Goal: Task Accomplishment & Management: Use online tool/utility

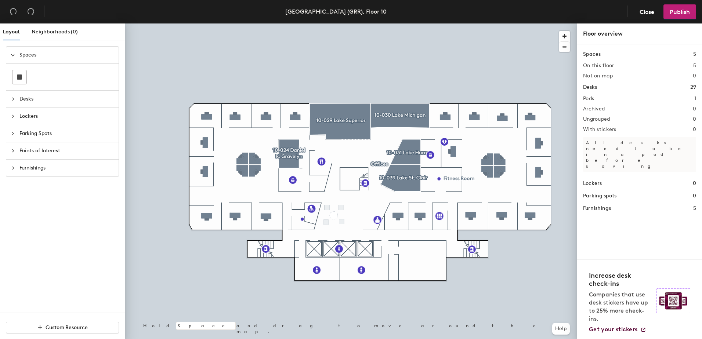
click at [288, 23] on div at bounding box center [351, 23] width 452 height 0
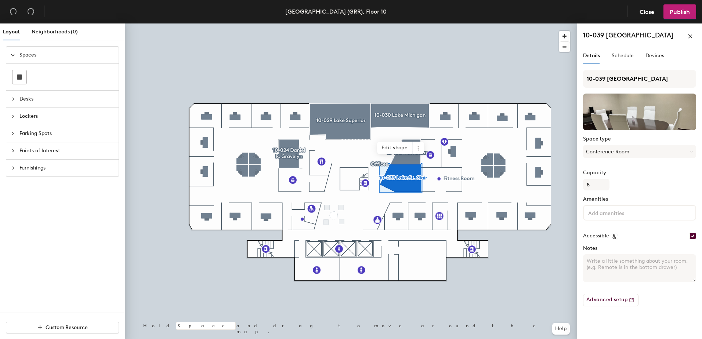
click at [458, 23] on div at bounding box center [351, 23] width 452 height 0
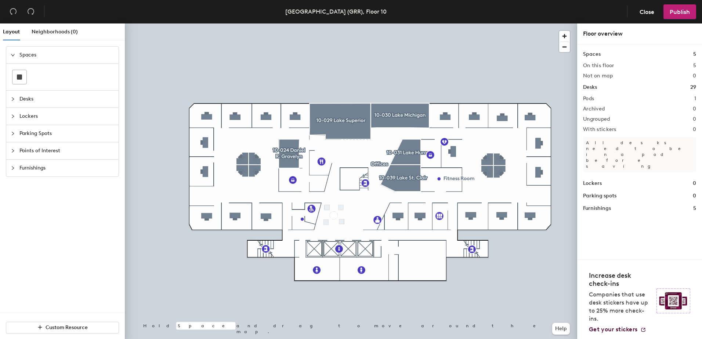
click at [15, 100] on icon "collapsed" at bounding box center [13, 99] width 4 height 4
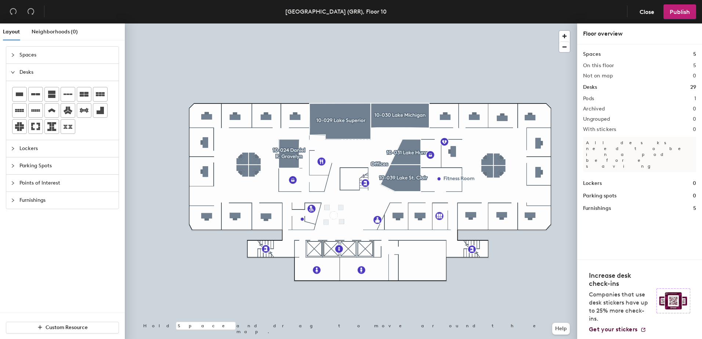
click at [9, 148] on div "Lockers" at bounding box center [62, 148] width 112 height 17
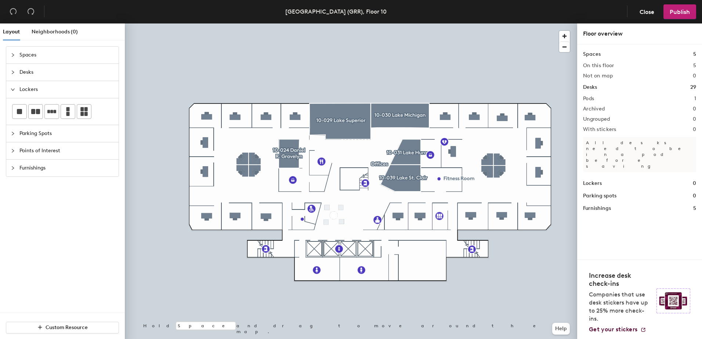
click at [13, 134] on icon "collapsed" at bounding box center [13, 133] width 4 height 4
click at [12, 73] on icon "collapsed" at bounding box center [13, 72] width 4 height 4
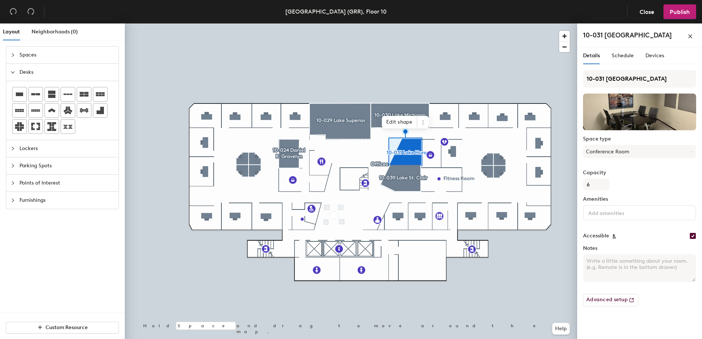
click at [595, 210] on input at bounding box center [620, 212] width 66 height 9
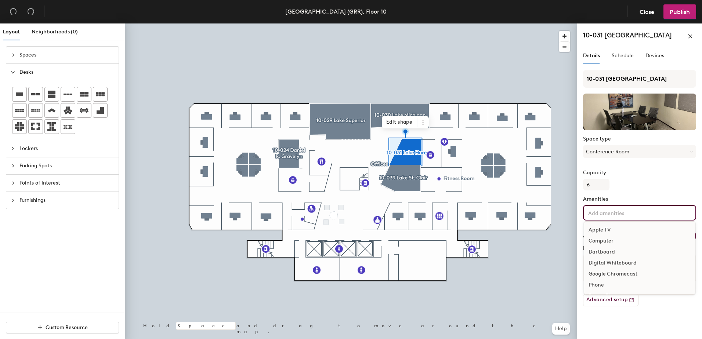
click at [407, 23] on div at bounding box center [351, 23] width 452 height 0
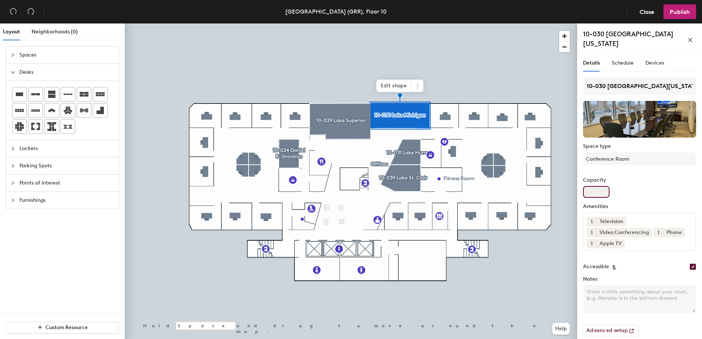
click at [601, 186] on input "Capacity" at bounding box center [596, 192] width 26 height 12
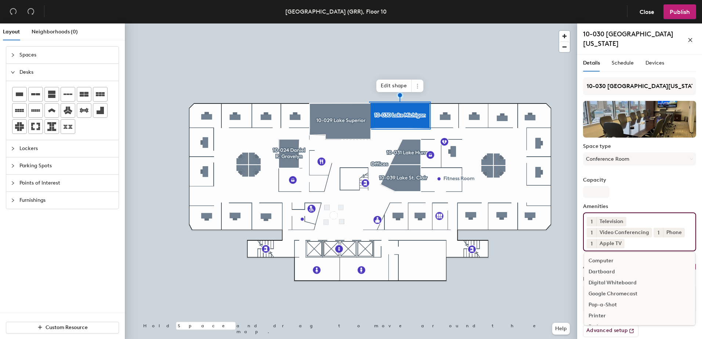
click at [630, 238] on input at bounding box center [659, 242] width 66 height 9
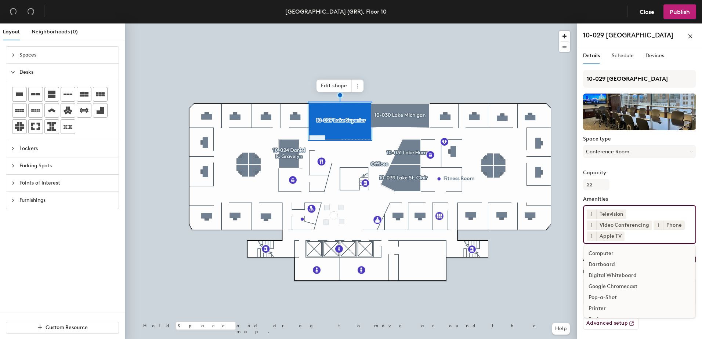
click at [638, 240] on div "1 Television 1 Video Conferencing 1 Phone 1 Apple TV Computer Dartboard Digital…" at bounding box center [639, 224] width 113 height 39
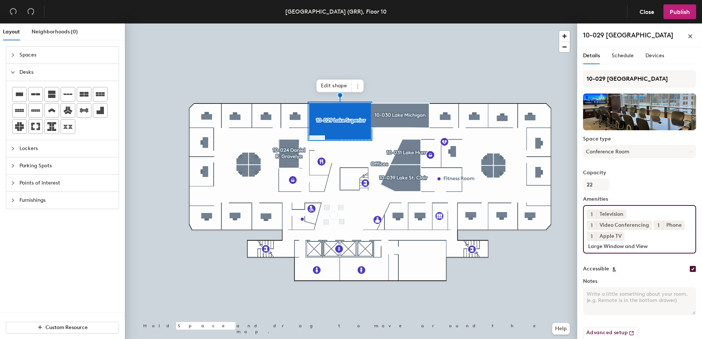
type input "Large Window and View"
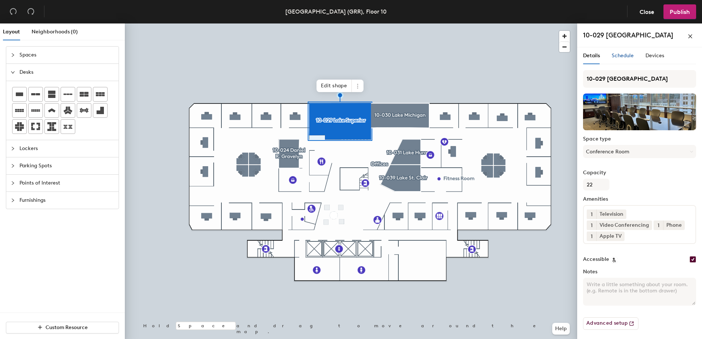
click at [620, 58] on span "Schedule" at bounding box center [623, 55] width 22 height 6
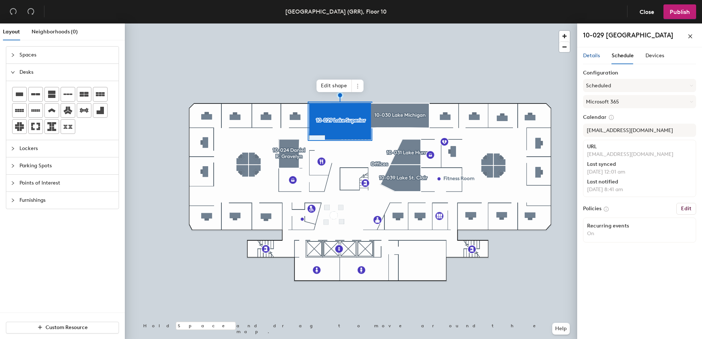
click at [587, 57] on span "Details" at bounding box center [591, 55] width 17 height 6
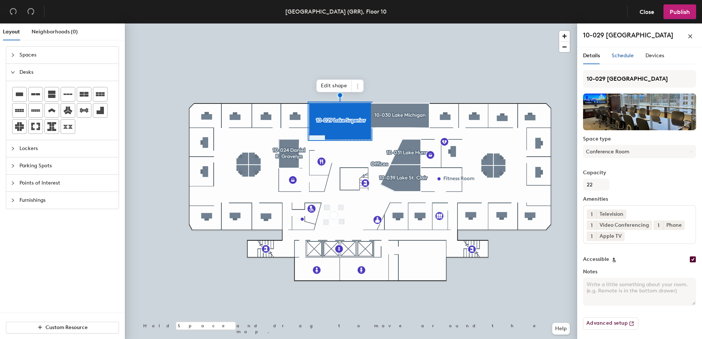
click at [615, 58] on span "Schedule" at bounding box center [623, 55] width 22 height 6
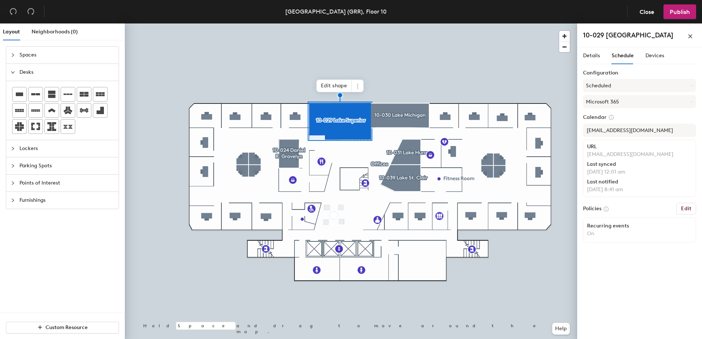
click at [625, 57] on span "Schedule" at bounding box center [623, 55] width 22 height 6
click at [621, 58] on span "Schedule" at bounding box center [623, 55] width 22 height 6
click at [42, 32] on span "Neighborhoods (0)" at bounding box center [55, 32] width 46 height 6
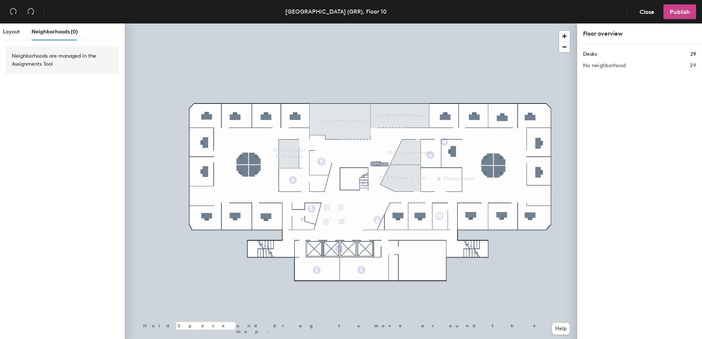
click at [679, 11] on span "Publish" at bounding box center [680, 11] width 20 height 7
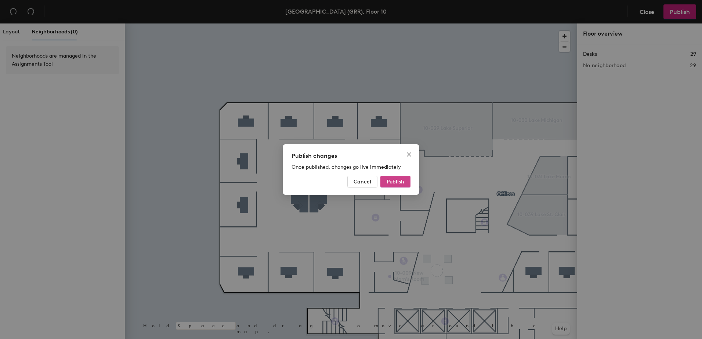
click at [389, 183] on span "Publish" at bounding box center [396, 182] width 18 height 6
